Goal: Find contact information: Find contact information

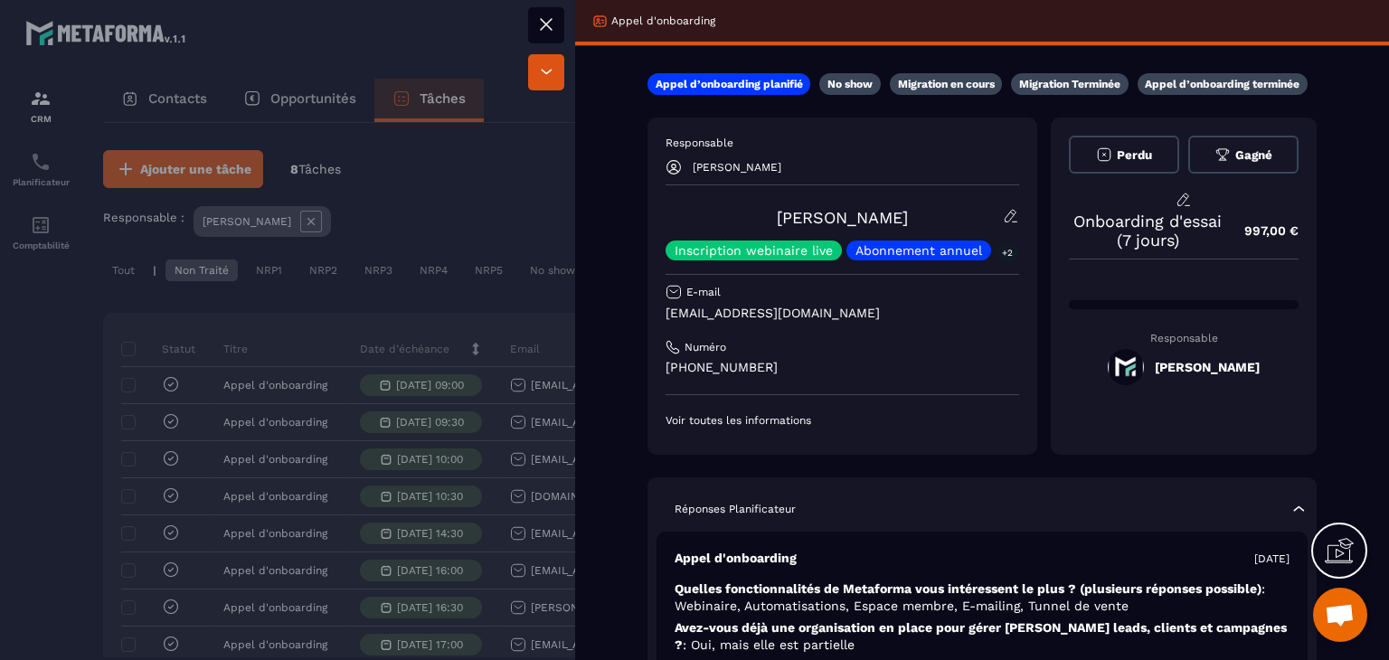
scroll to position [121, 0]
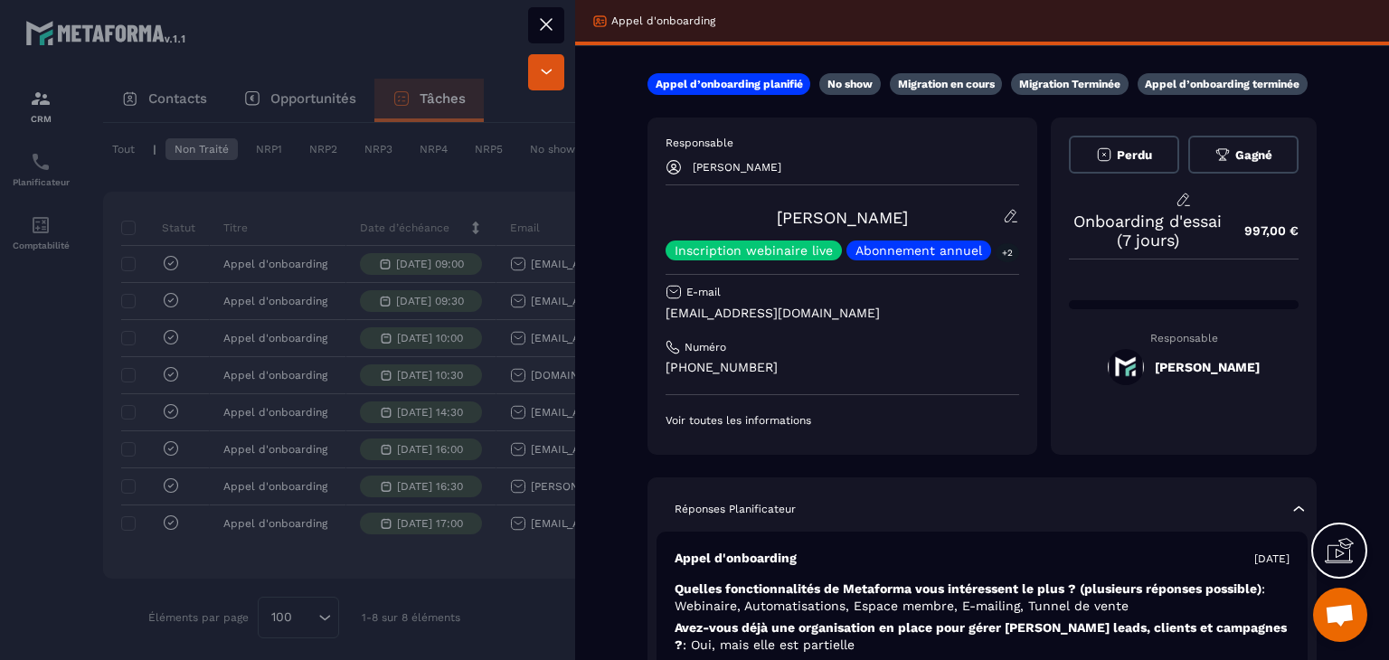
click at [547, 37] on button at bounding box center [546, 25] width 36 height 36
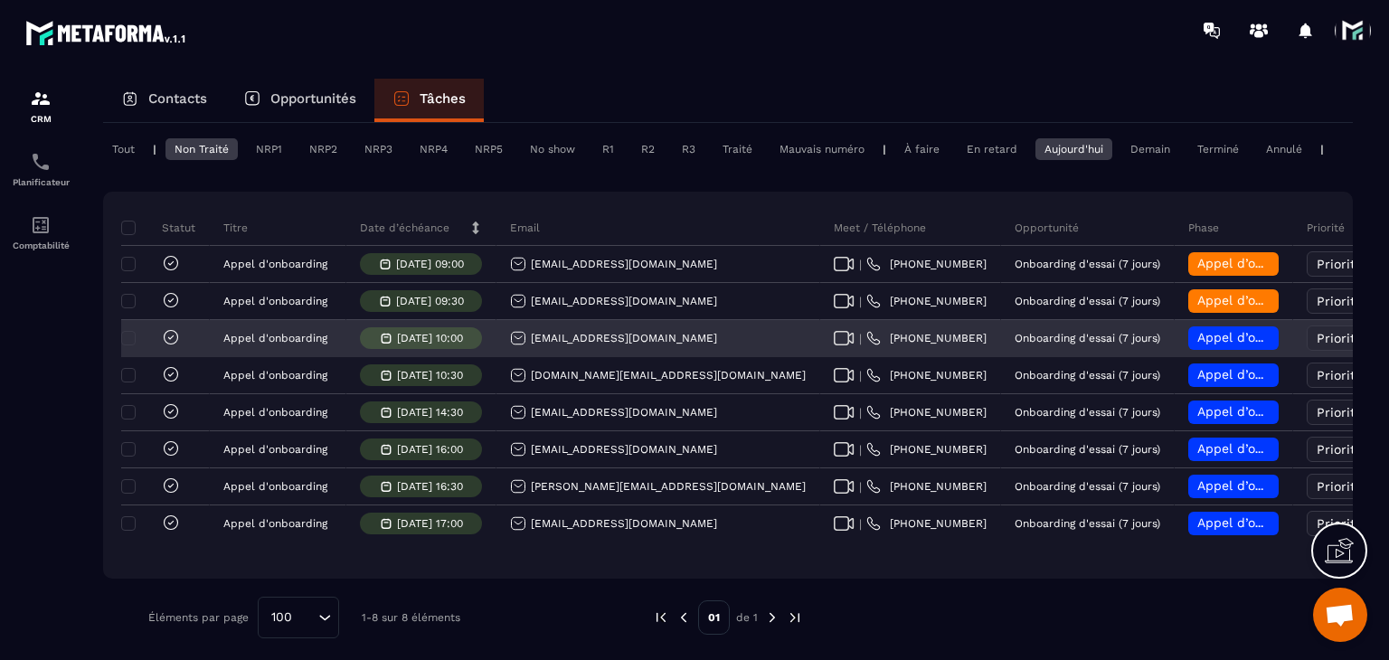
click at [834, 345] on icon at bounding box center [844, 338] width 21 height 14
drag, startPoint x: 672, startPoint y: 355, endPoint x: 507, endPoint y: 361, distance: 164.7
click at [507, 357] on div "[EMAIL_ADDRESS][DOMAIN_NAME]" at bounding box center [658, 339] width 324 height 36
copy p "[EMAIL_ADDRESS][DOMAIN_NAME]"
click at [562, 346] on div "[EMAIL_ADDRESS][DOMAIN_NAME]" at bounding box center [613, 338] width 207 height 16
